Goal: Task Accomplishment & Management: Use online tool/utility

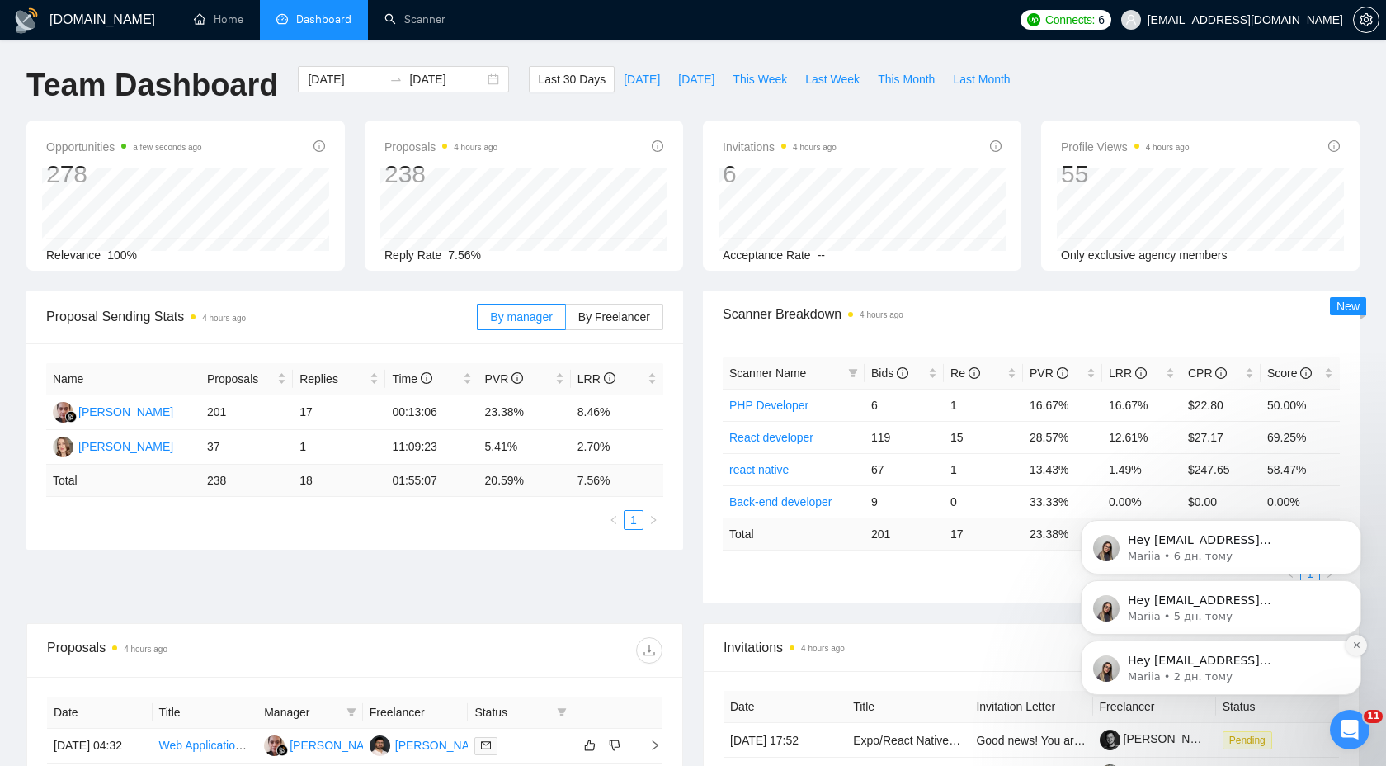
click at [1356, 645] on icon "Dismiss notification" at bounding box center [1356, 645] width 6 height 6
click at [1356, 645] on icon "Dismiss notification" at bounding box center [1356, 645] width 5 height 5
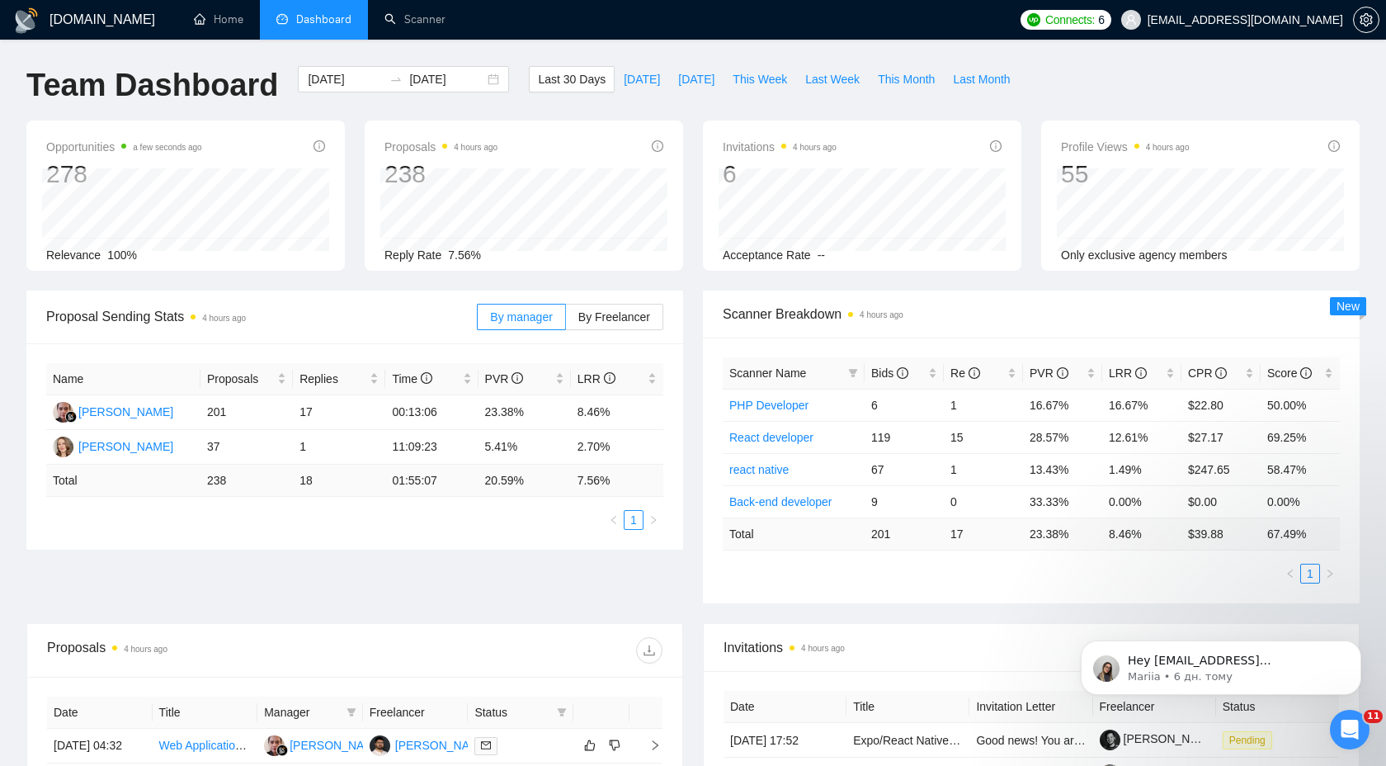
click at [1356, 645] on icon "Dismiss notification" at bounding box center [1356, 645] width 5 height 5
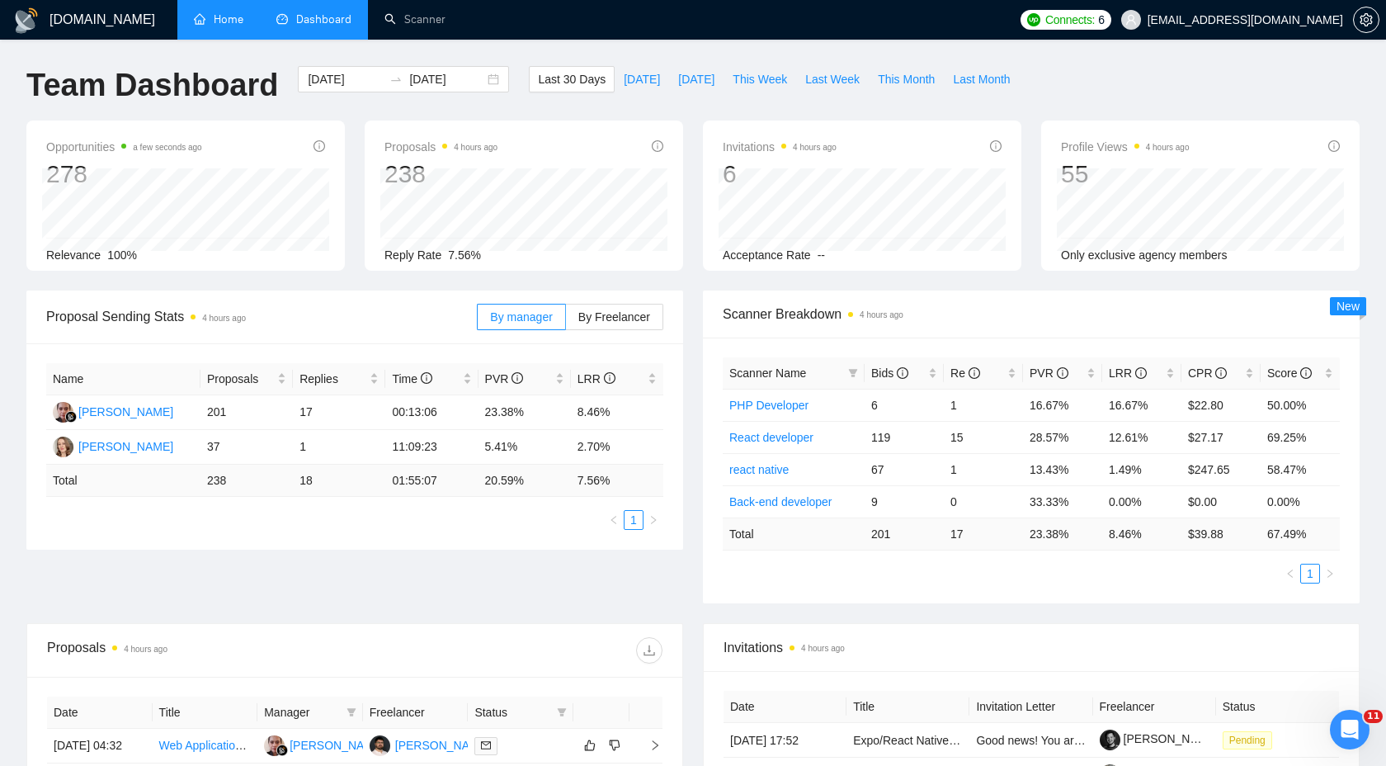
click at [243, 26] on link "Home" at bounding box center [219, 19] width 50 height 14
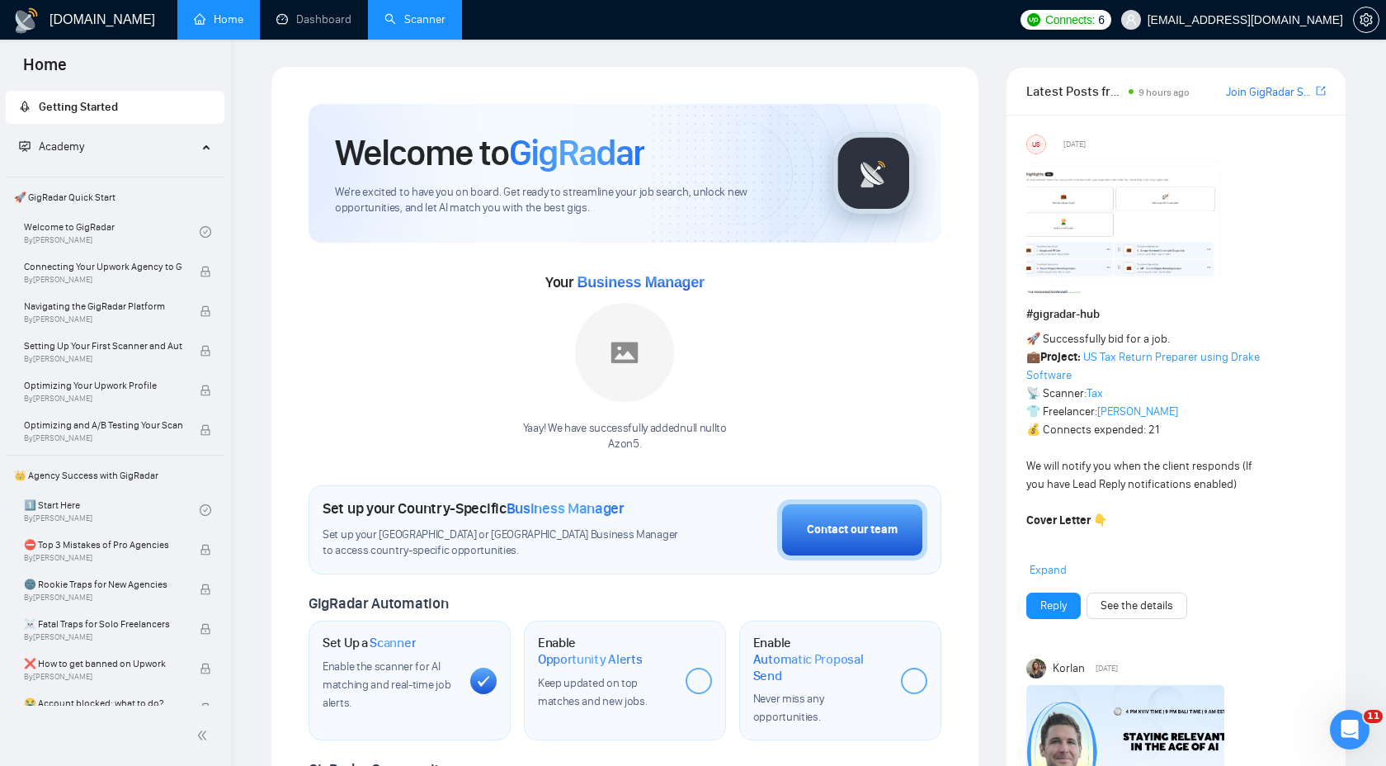
click at [441, 21] on link "Scanner" at bounding box center [415, 19] width 61 height 14
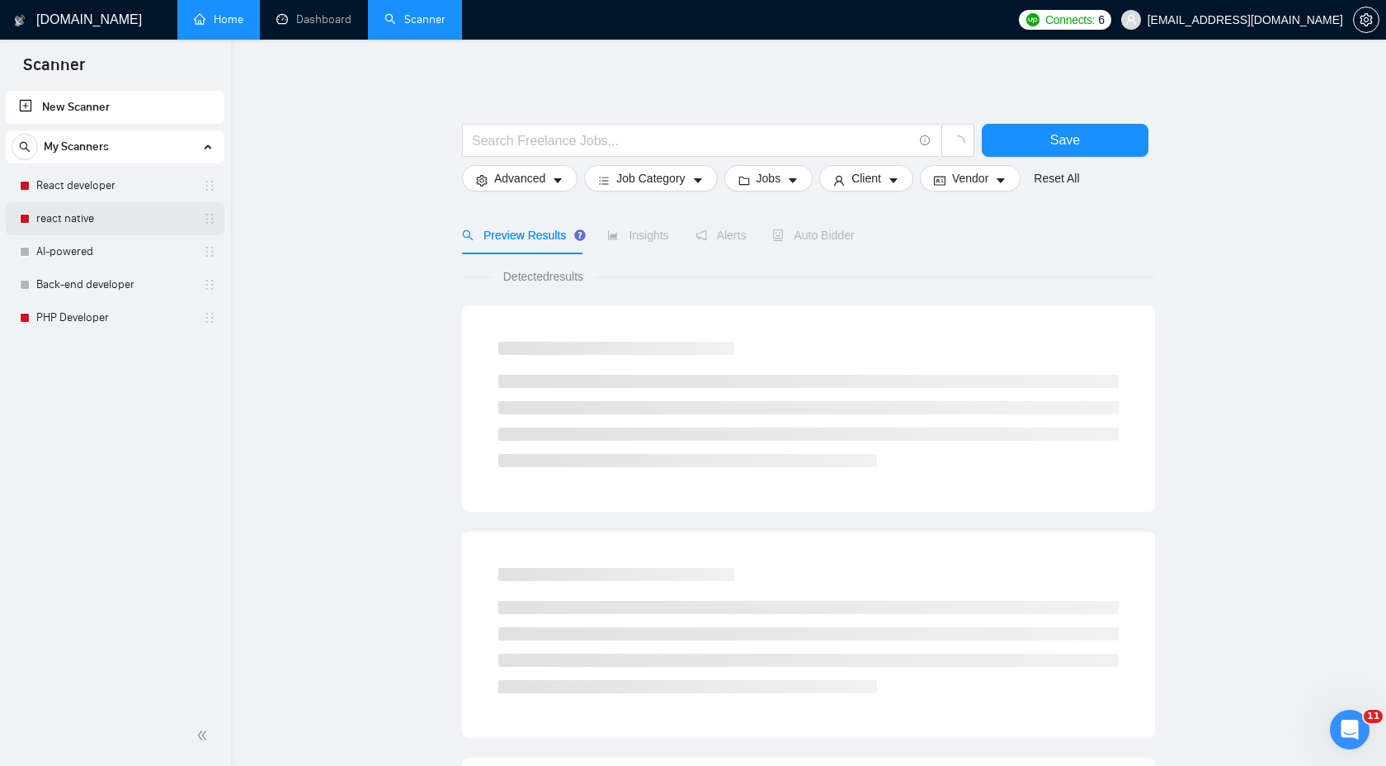
click at [77, 227] on link "react native" at bounding box center [114, 218] width 157 height 33
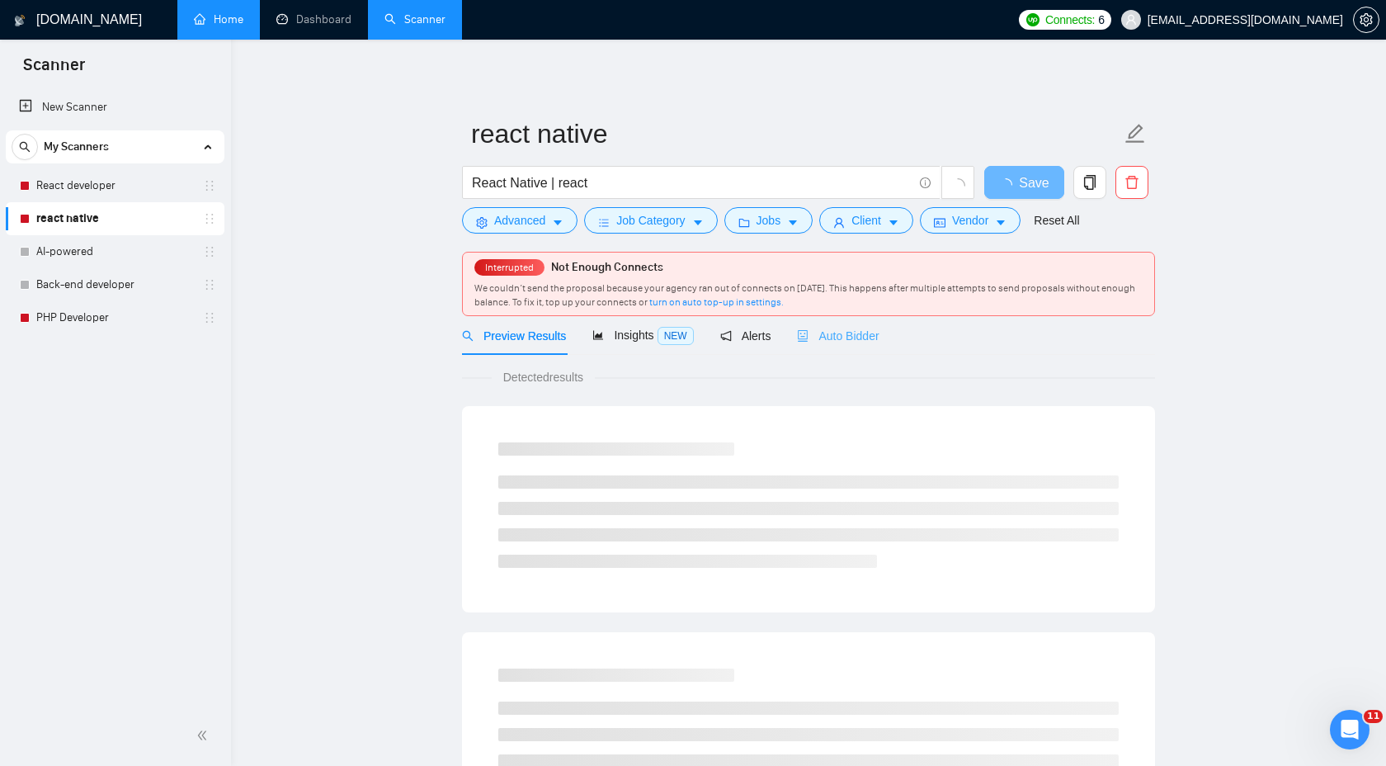
click at [871, 345] on div "Auto Bidder" at bounding box center [838, 335] width 82 height 39
